Goal: Register for event/course

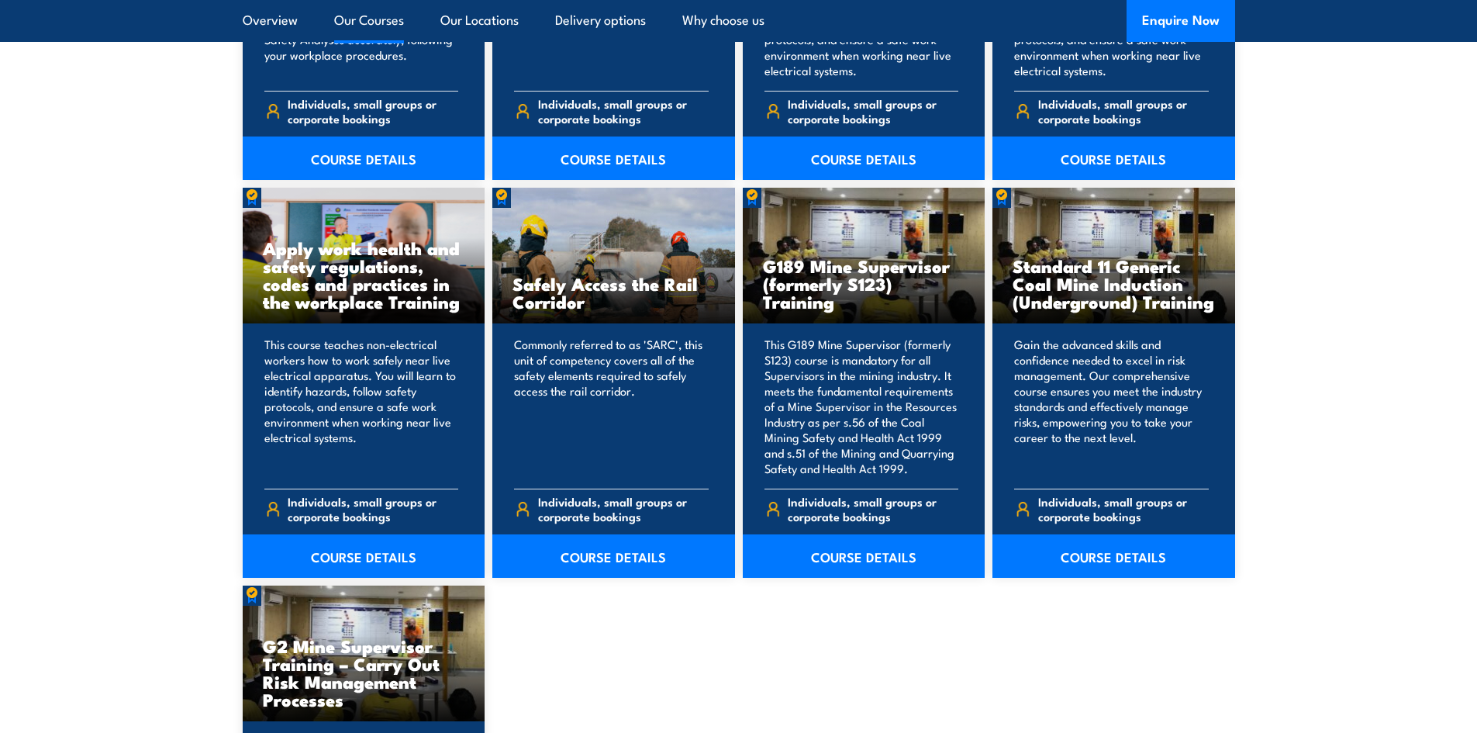
scroll to position [2326, 0]
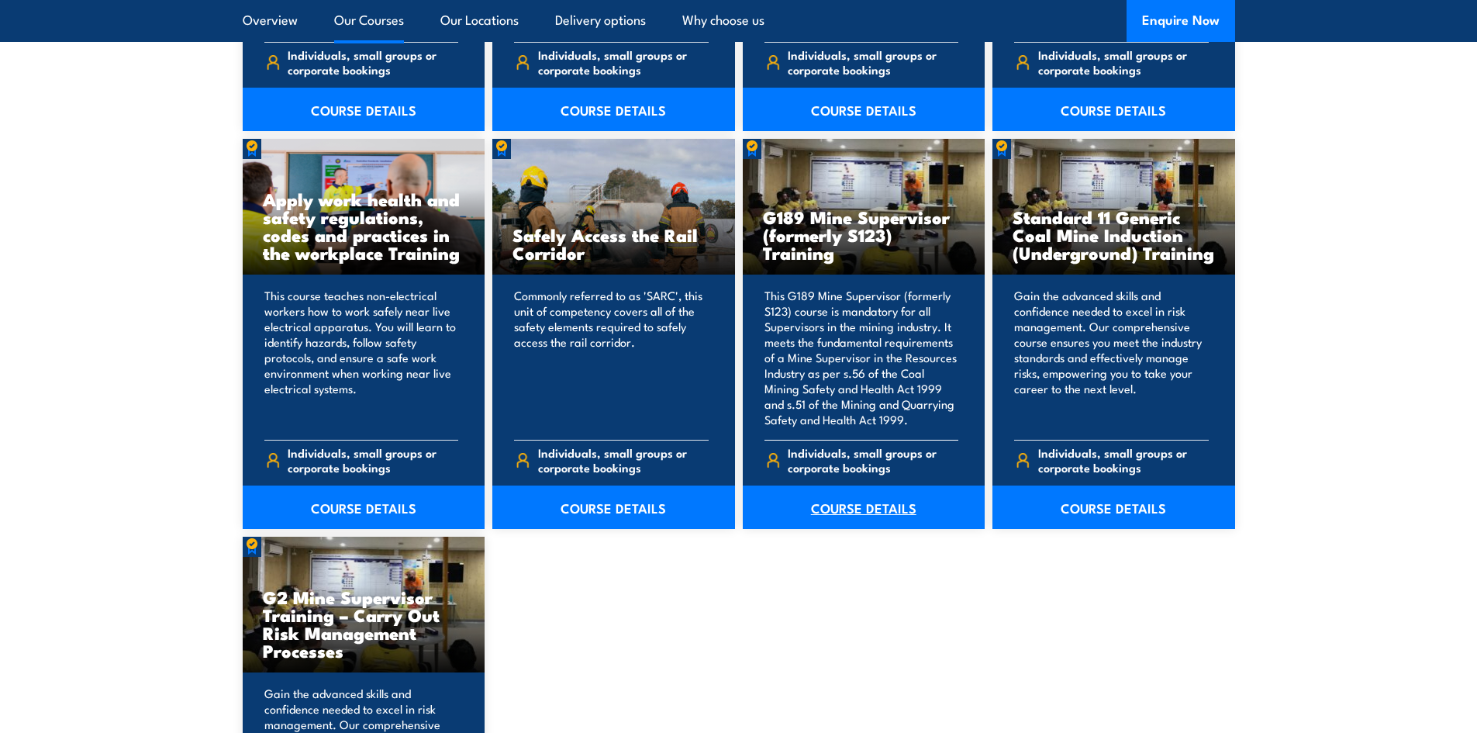
click at [853, 512] on link "COURSE DETAILS" at bounding box center [864, 506] width 243 height 43
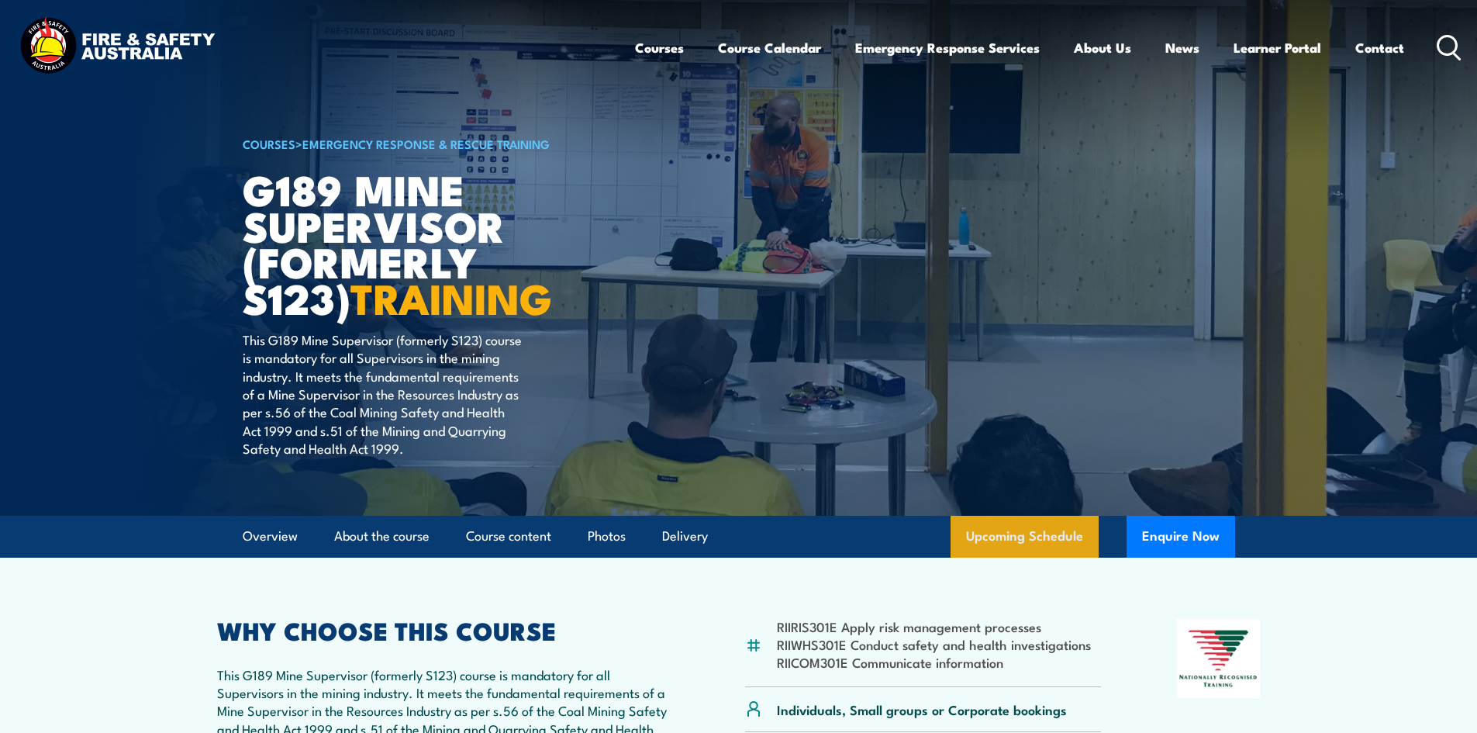
click at [1033, 529] on link "Upcoming Schedule" at bounding box center [1025, 537] width 148 height 42
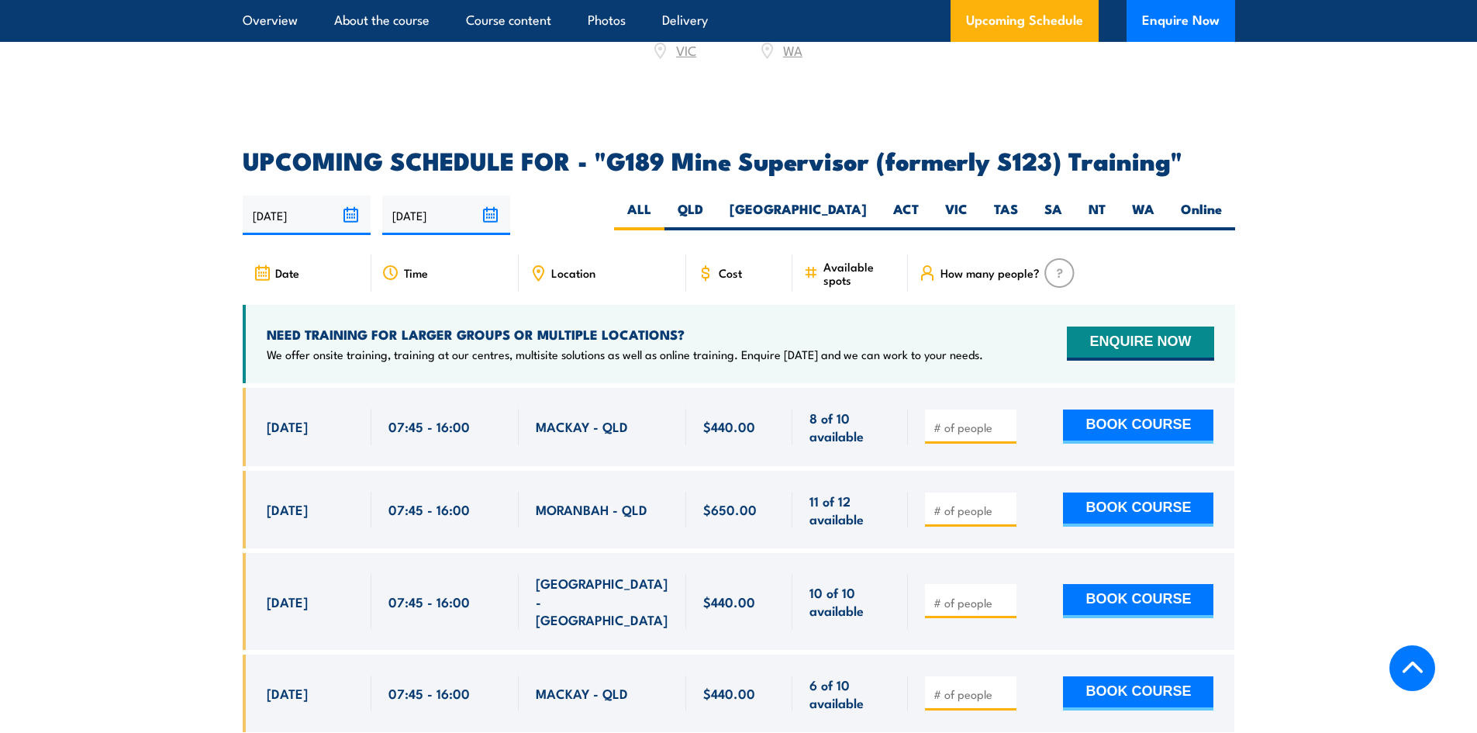
scroll to position [2513, 0]
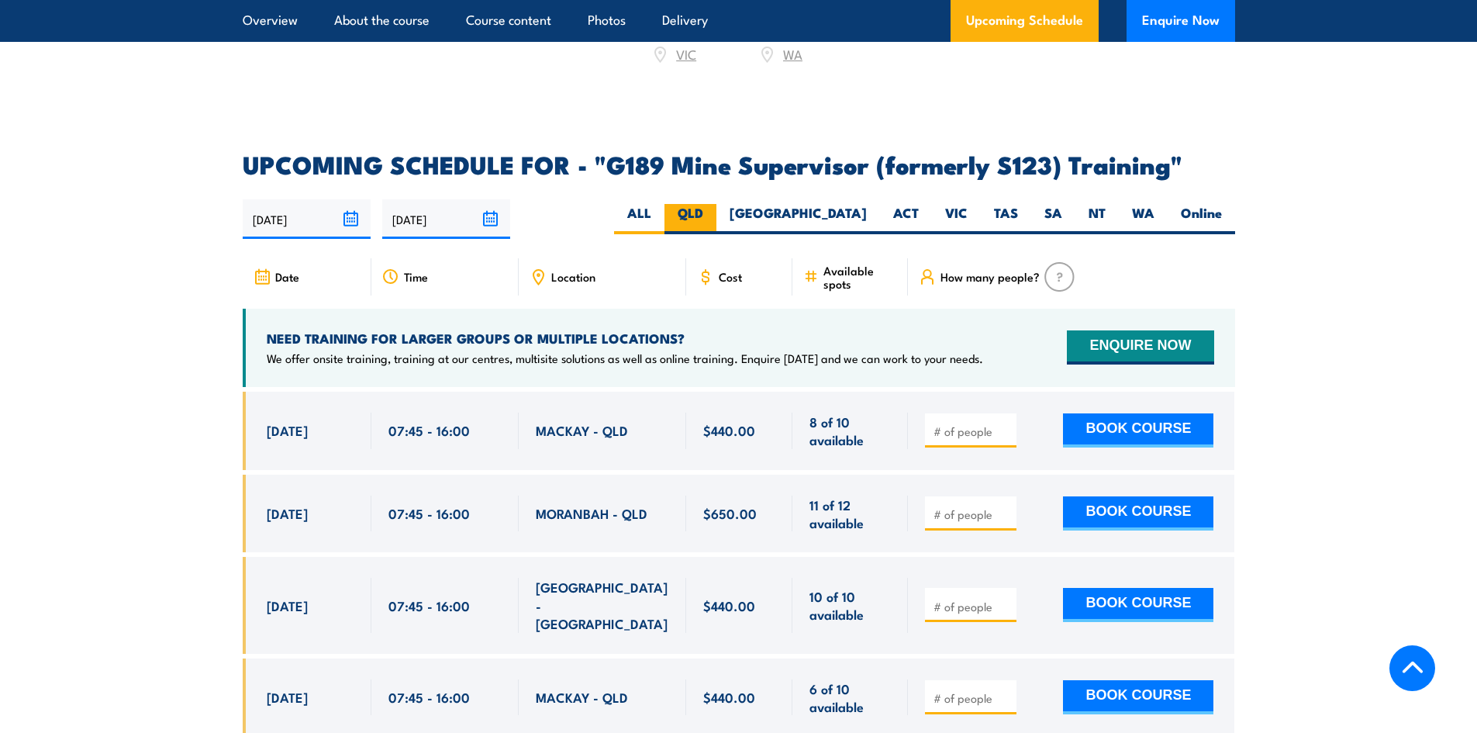
click at [717, 204] on label "QLD" at bounding box center [691, 219] width 52 height 30
click at [713, 204] on input "QLD" at bounding box center [708, 209] width 10 height 10
radio input "true"
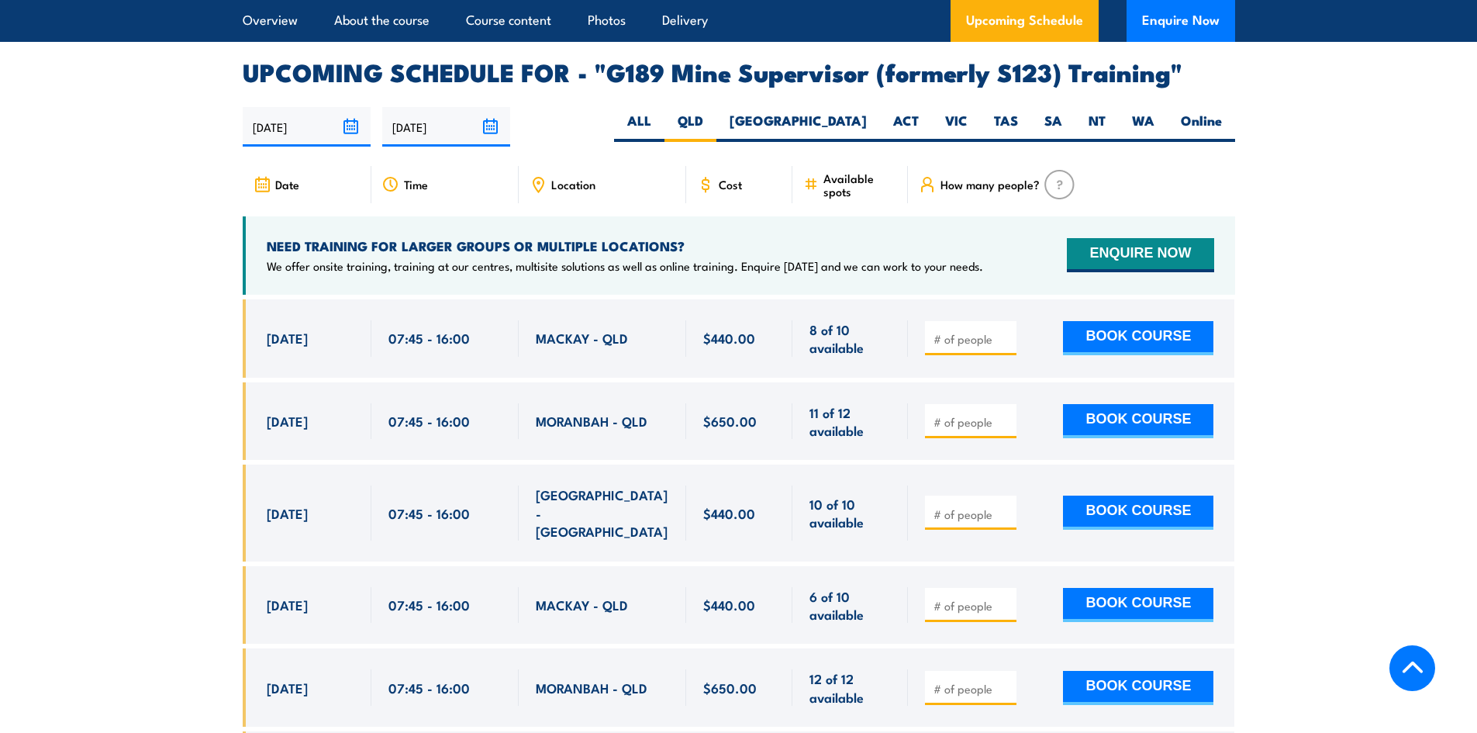
scroll to position [2642, 0]
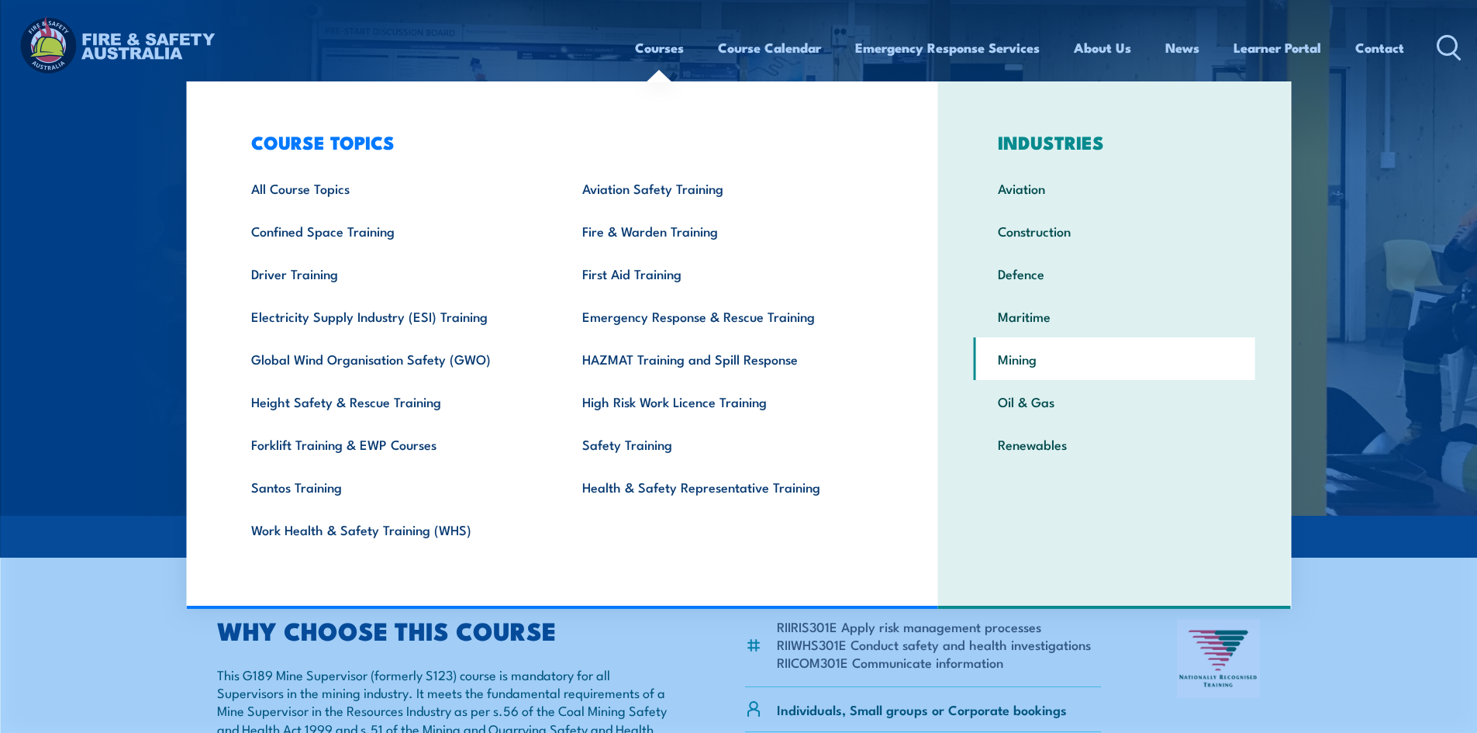
click at [1049, 364] on link "Mining" at bounding box center [1114, 358] width 281 height 43
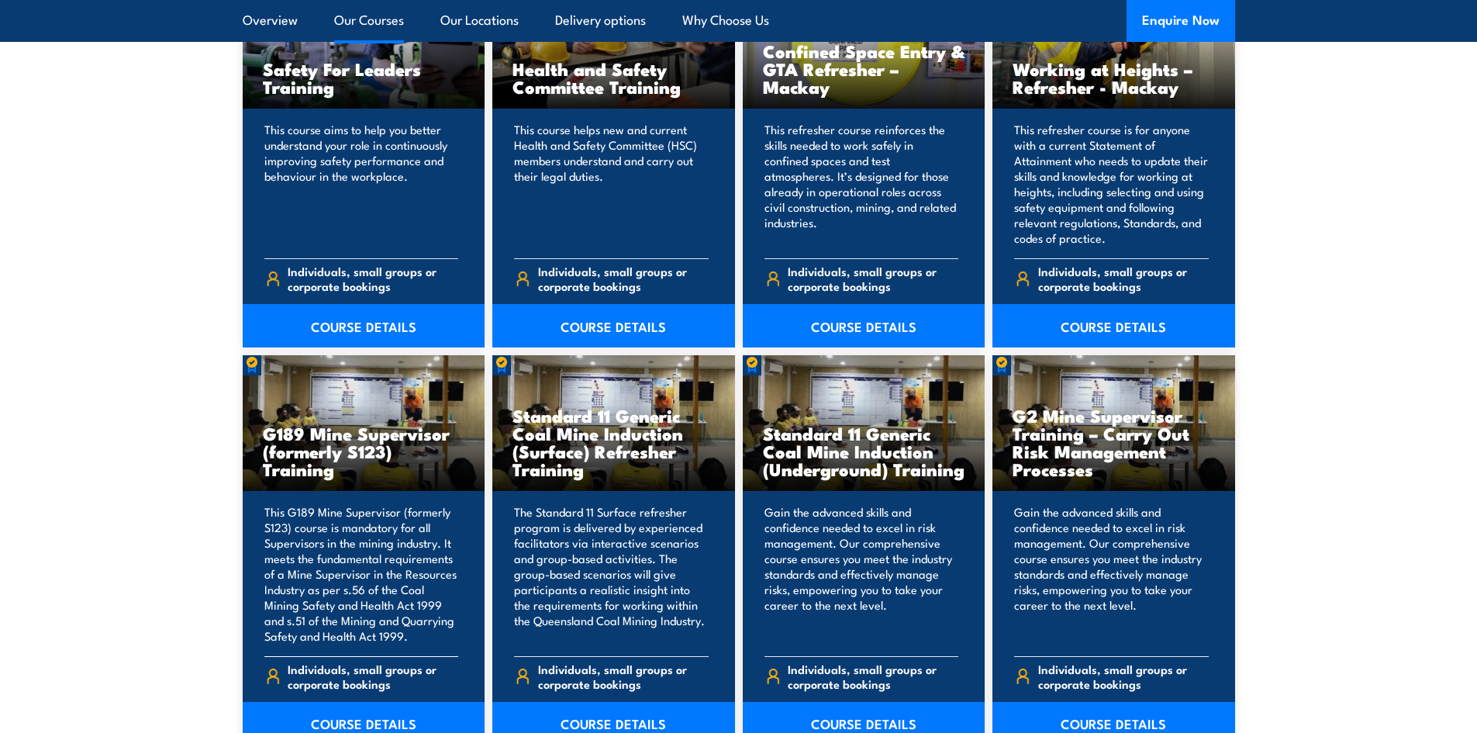
scroll to position [7497, 0]
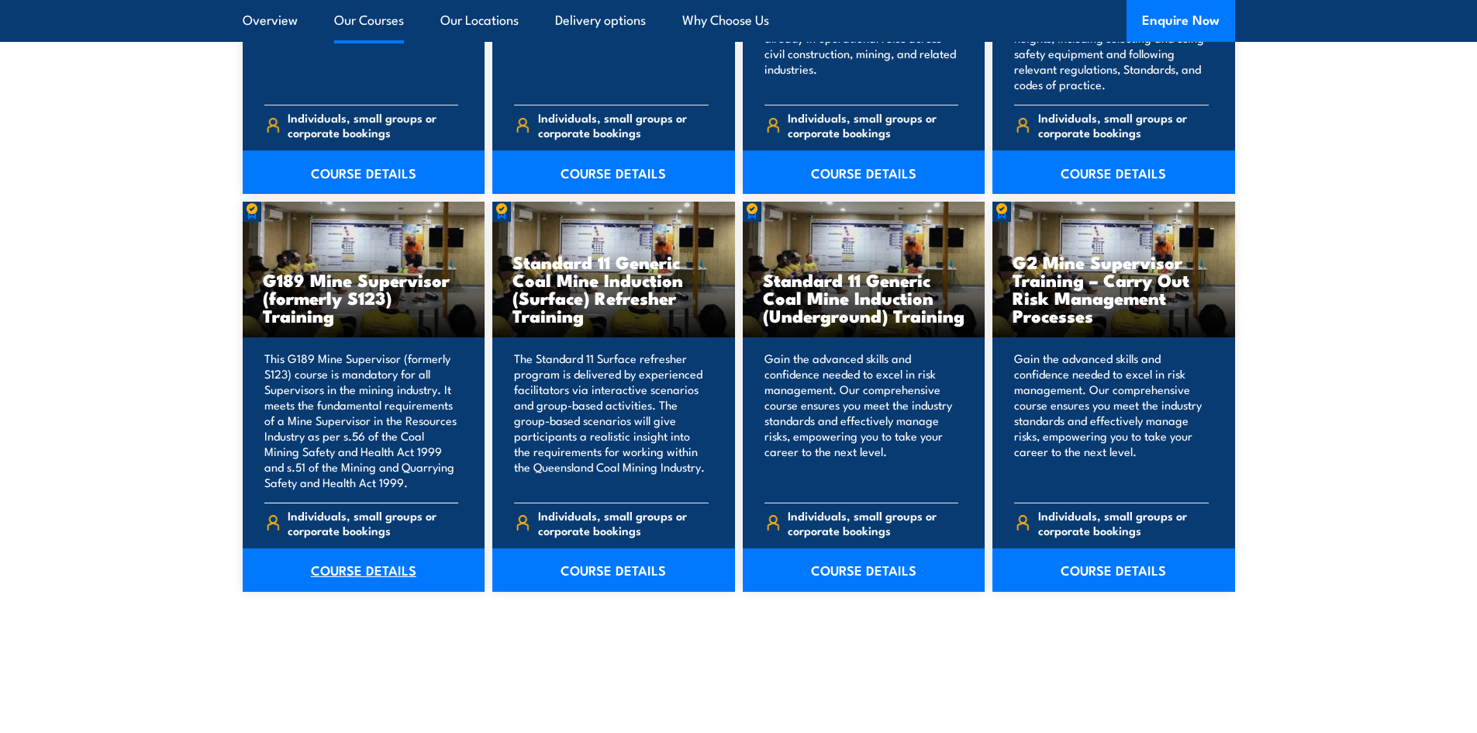
click at [371, 548] on link "COURSE DETAILS" at bounding box center [364, 569] width 243 height 43
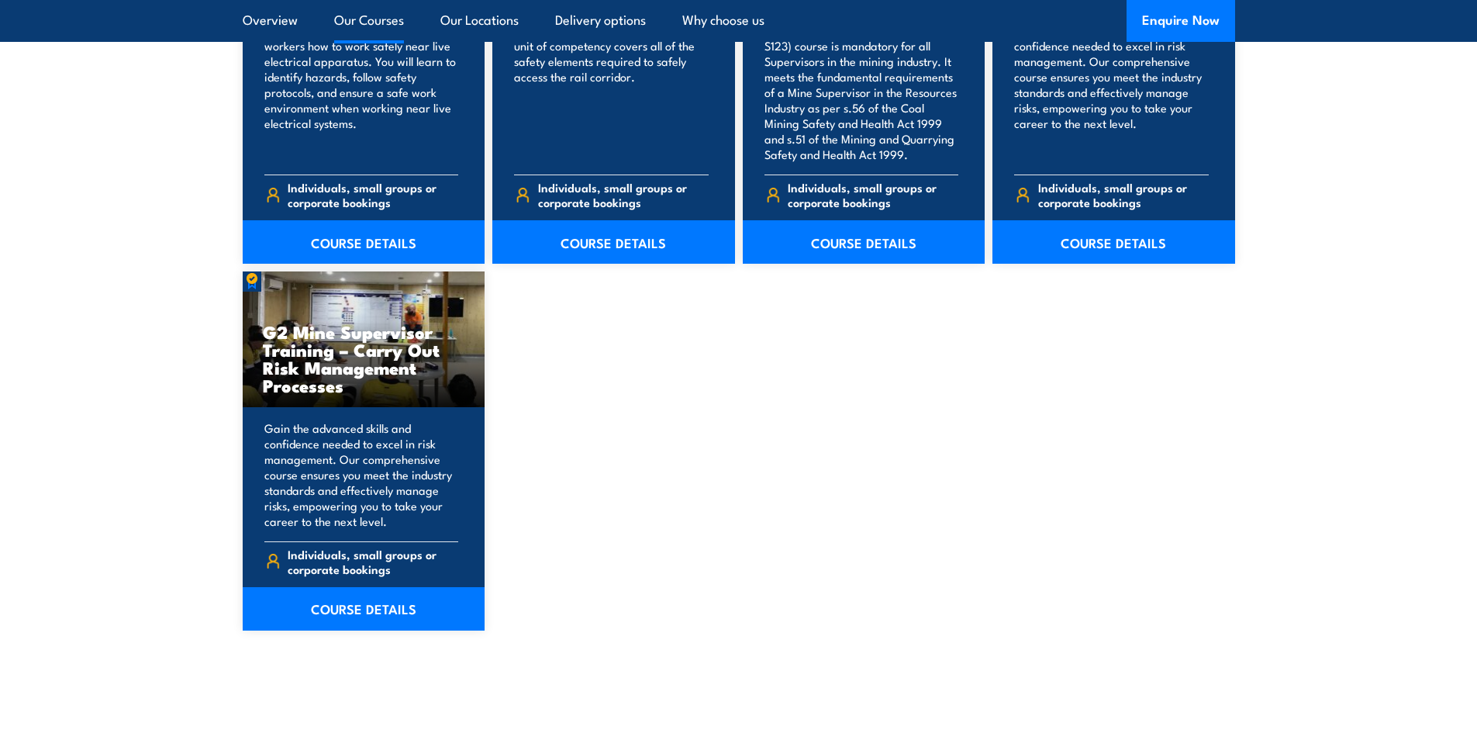
scroll to position [2197, 0]
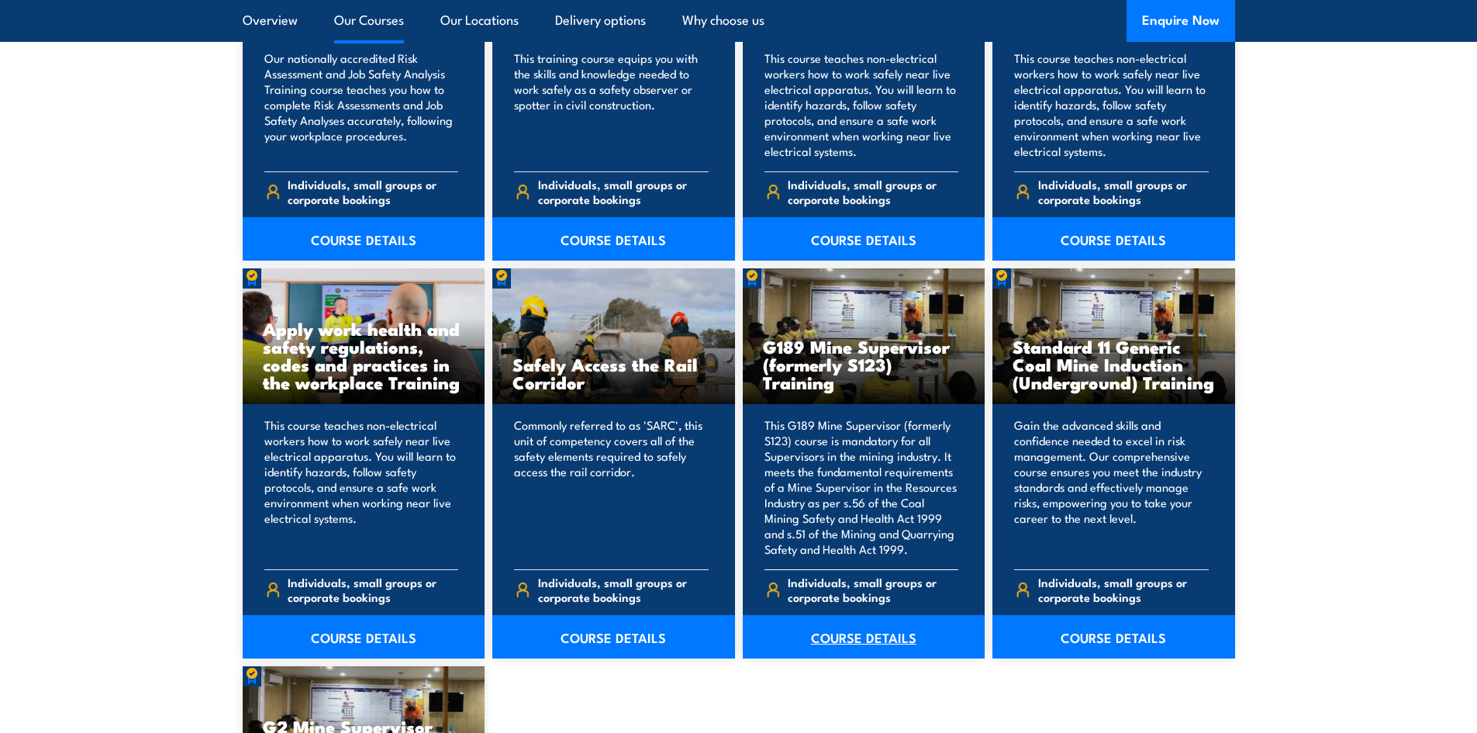
click at [869, 632] on link "COURSE DETAILS" at bounding box center [864, 636] width 243 height 43
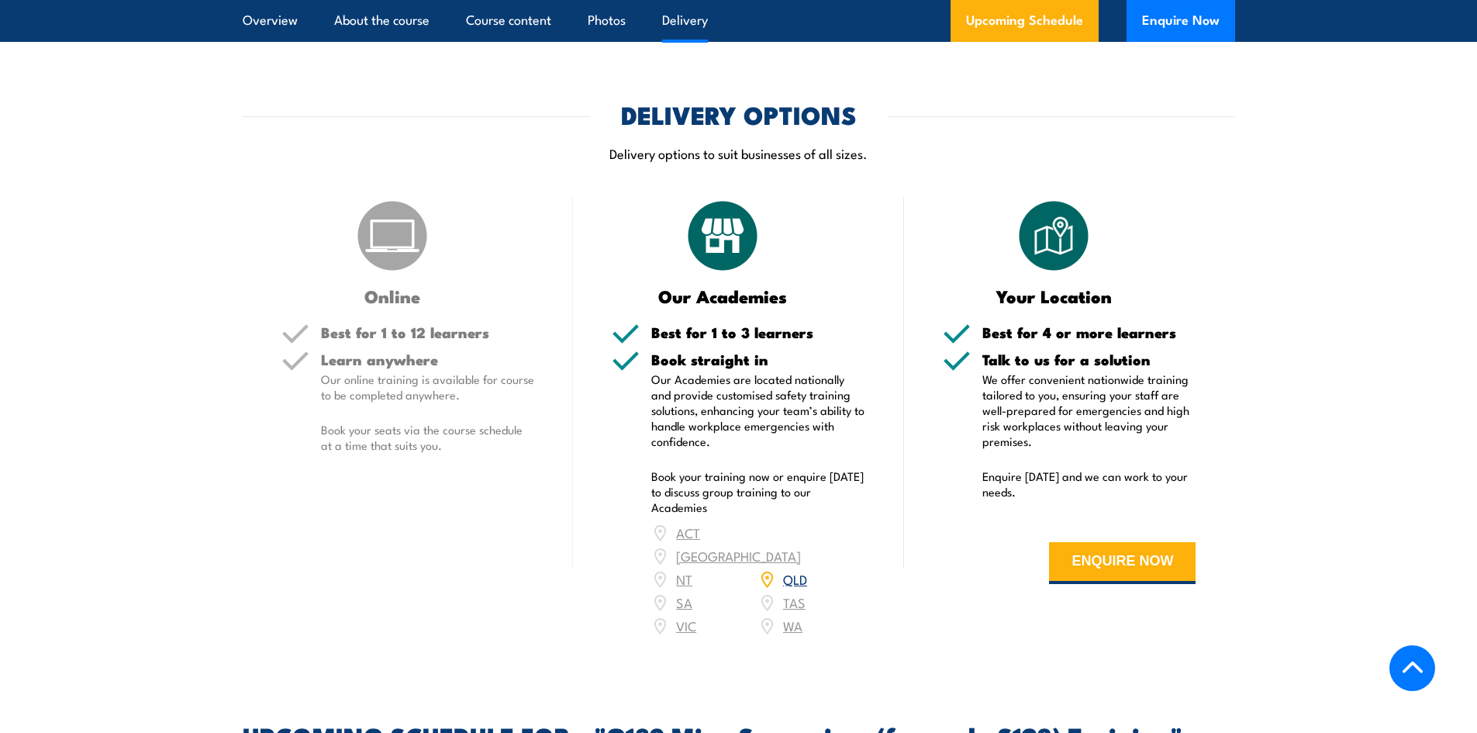
scroll to position [2585, 0]
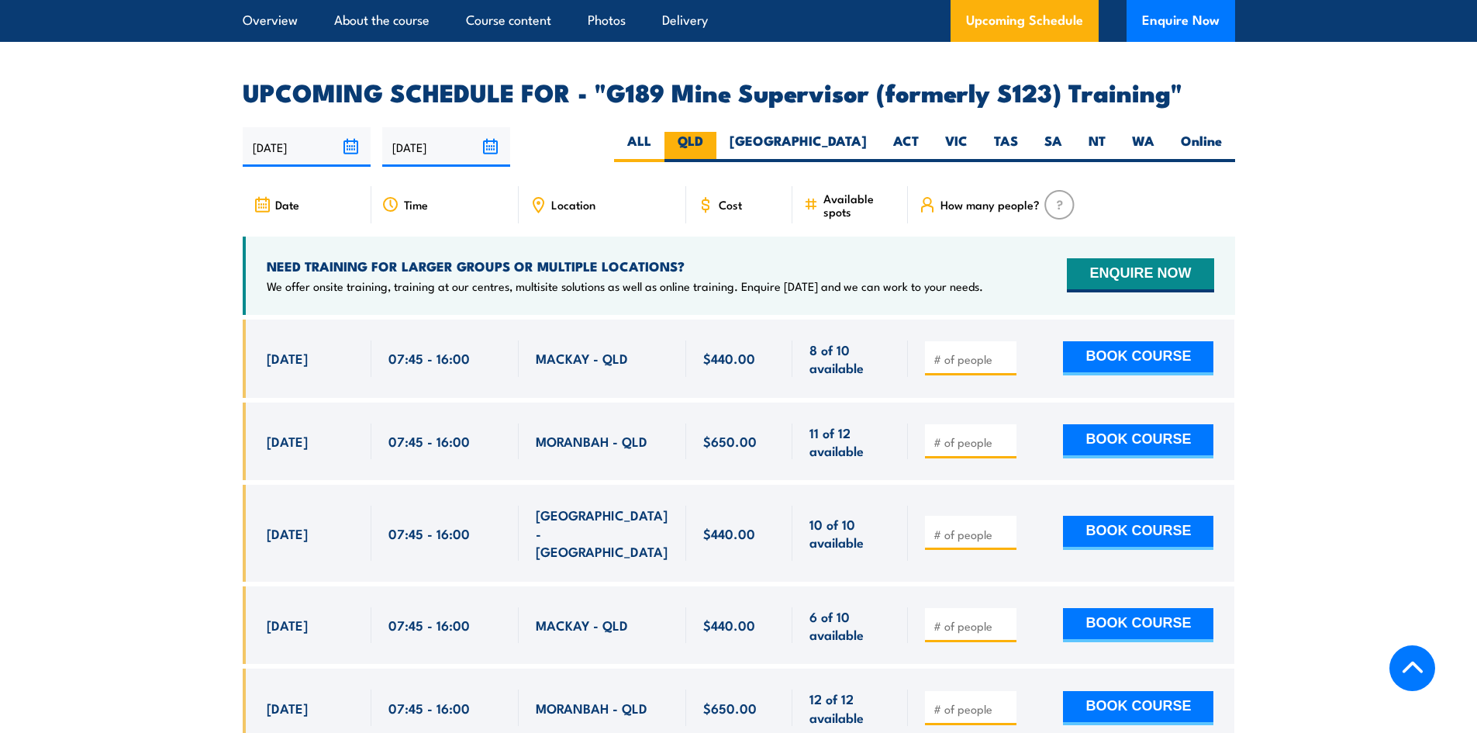
click at [717, 132] on label "QLD" at bounding box center [691, 147] width 52 height 30
click at [713, 132] on input "QLD" at bounding box center [708, 137] width 10 height 10
radio input "true"
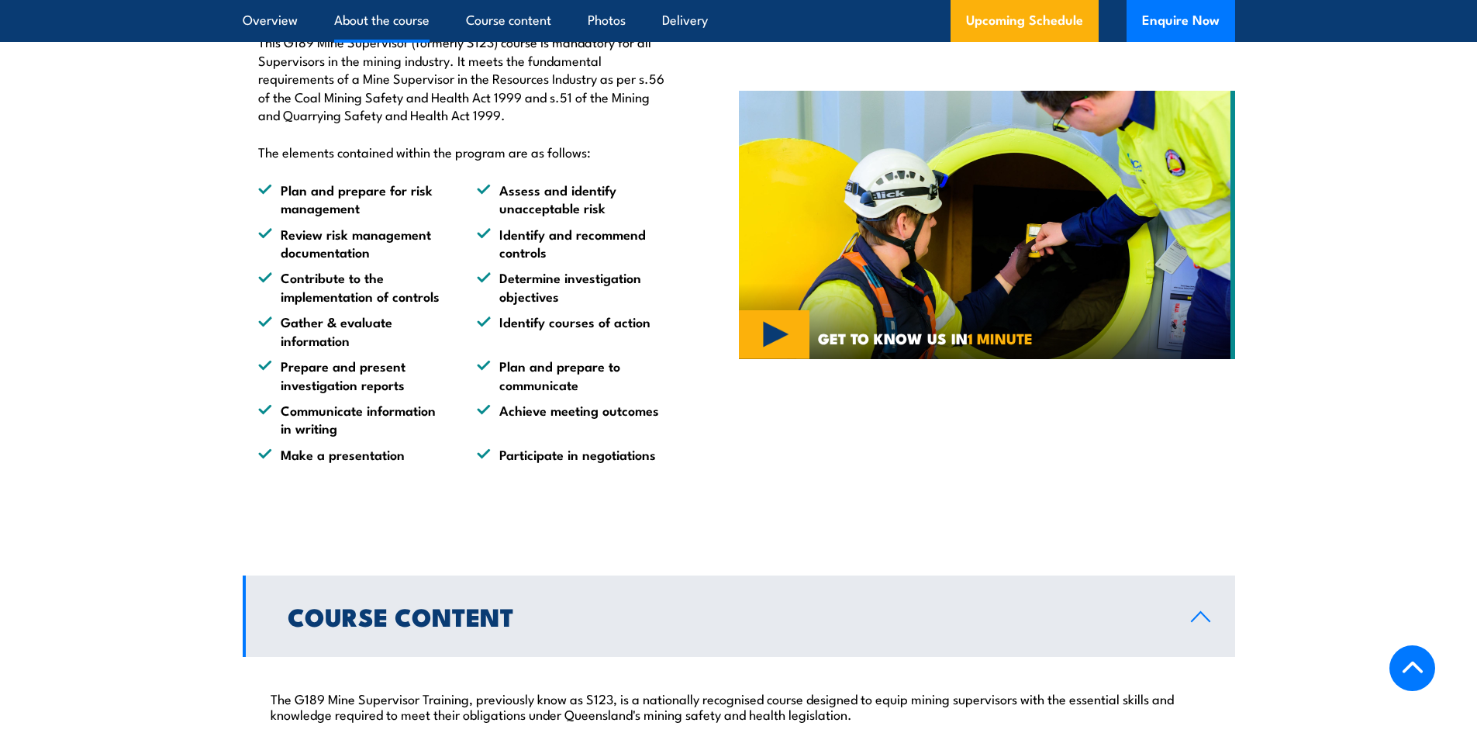
scroll to position [962, 0]
